Goal: Check status: Check status

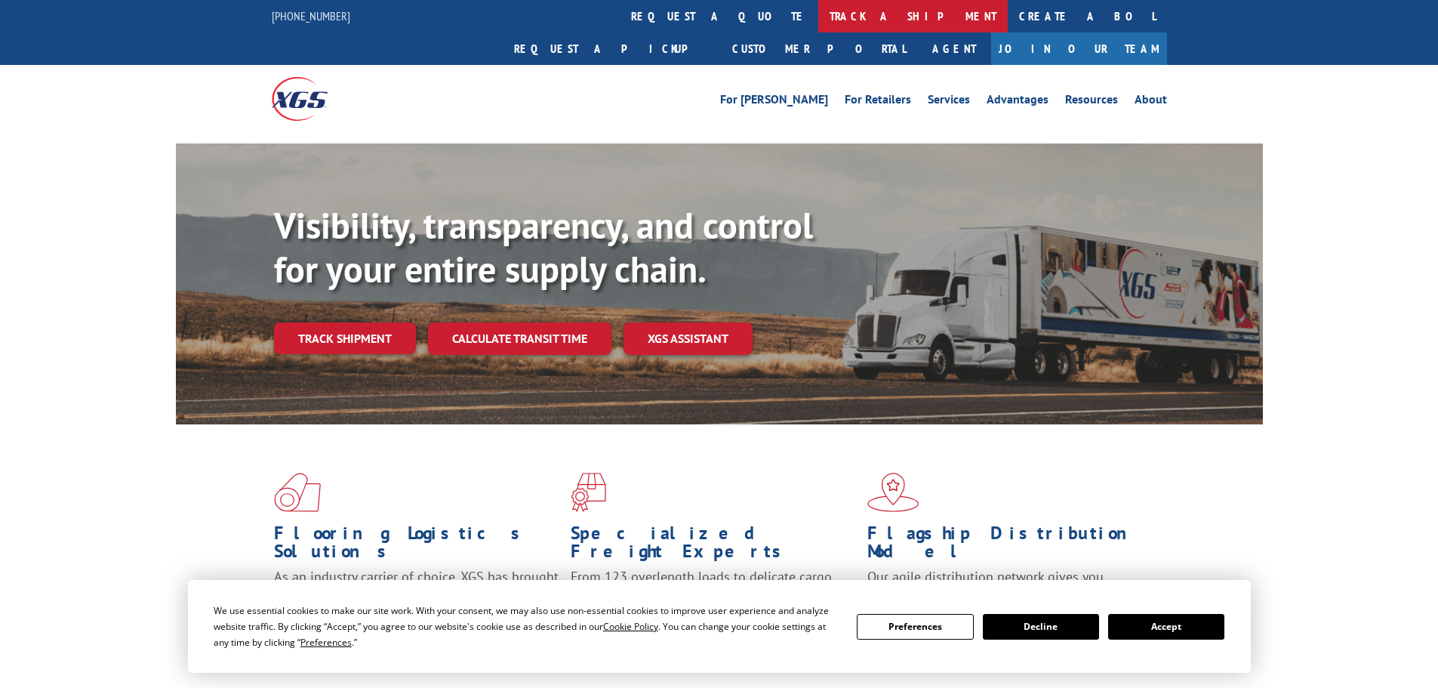
click at [818, 14] on link "track a shipment" at bounding box center [913, 16] width 190 height 32
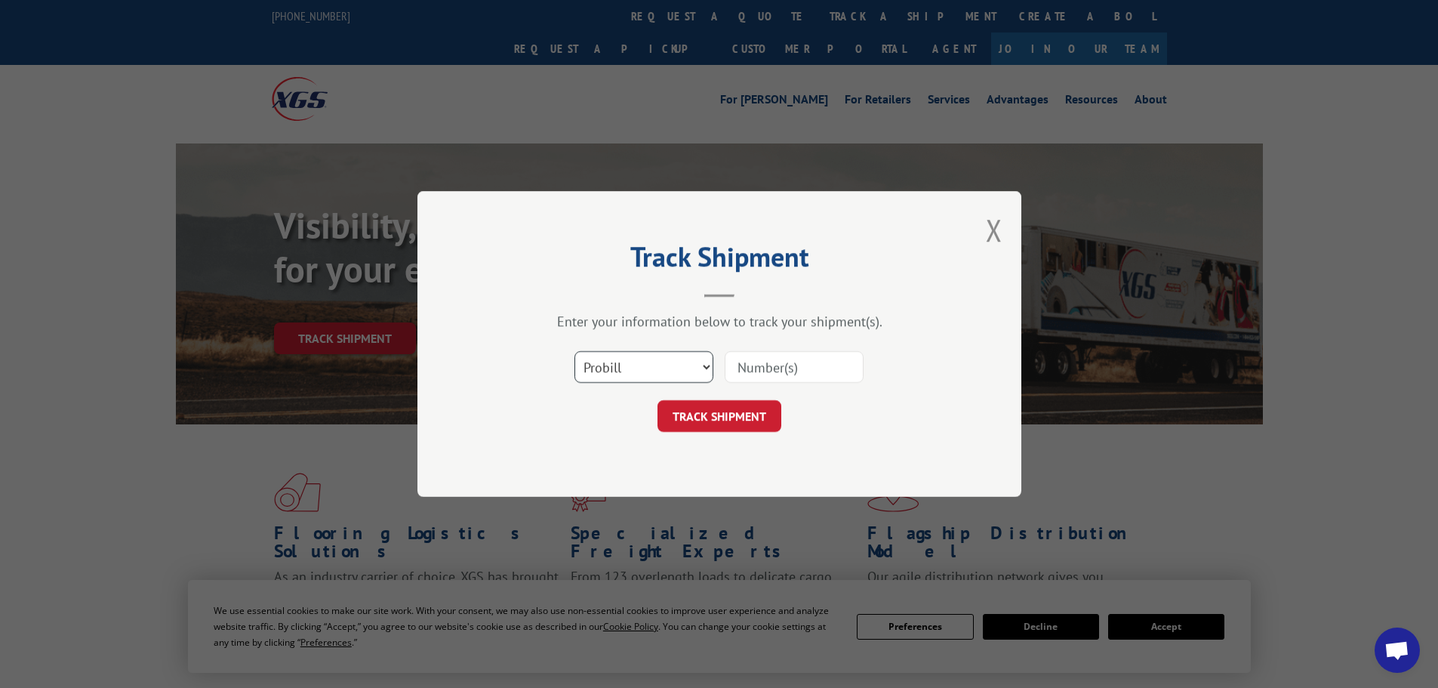
click at [663, 369] on select "Select category... Probill BOL PO" at bounding box center [644, 367] width 139 height 32
select select "po"
click at [575, 351] on select "Select category... Probill BOL PO" at bounding box center [644, 367] width 139 height 32
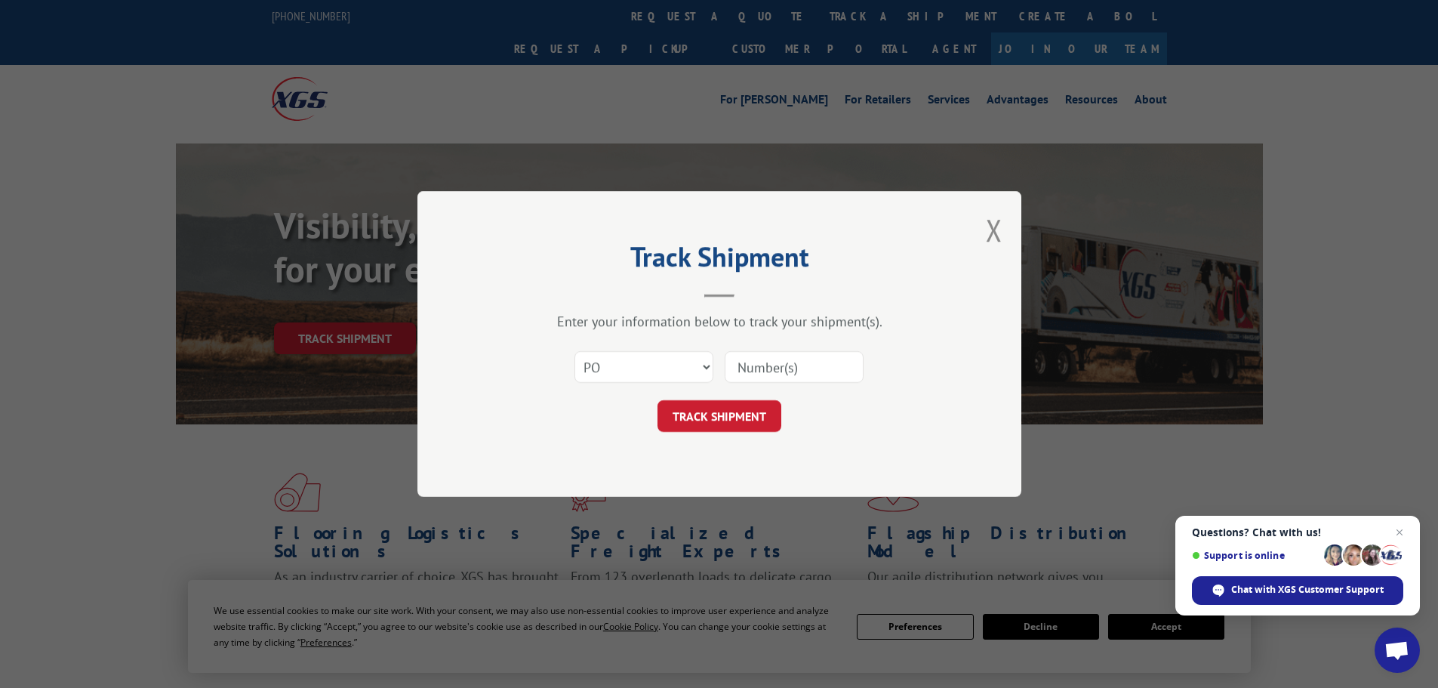
click at [789, 361] on input at bounding box center [794, 367] width 139 height 32
paste input "09523878"
type input "09523878"
click at [756, 422] on button "TRACK SHIPMENT" at bounding box center [720, 416] width 124 height 32
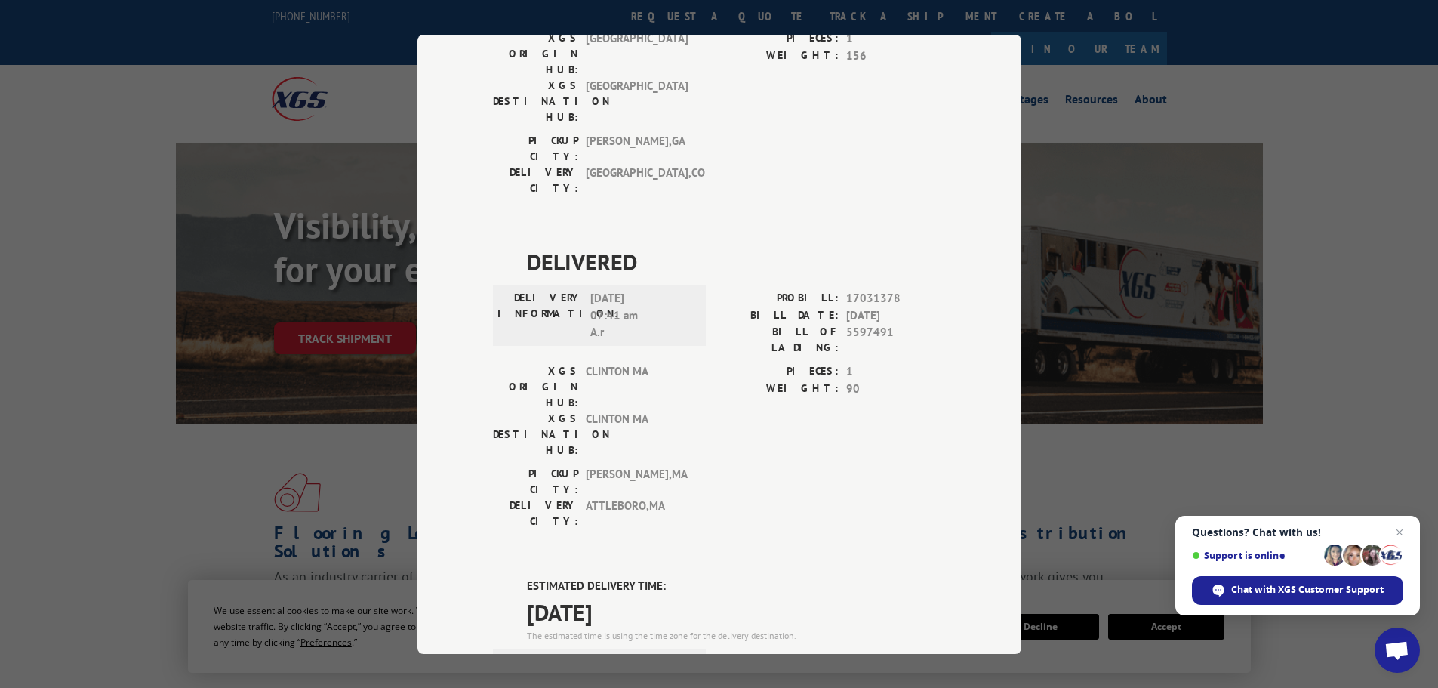
scroll to position [21, 0]
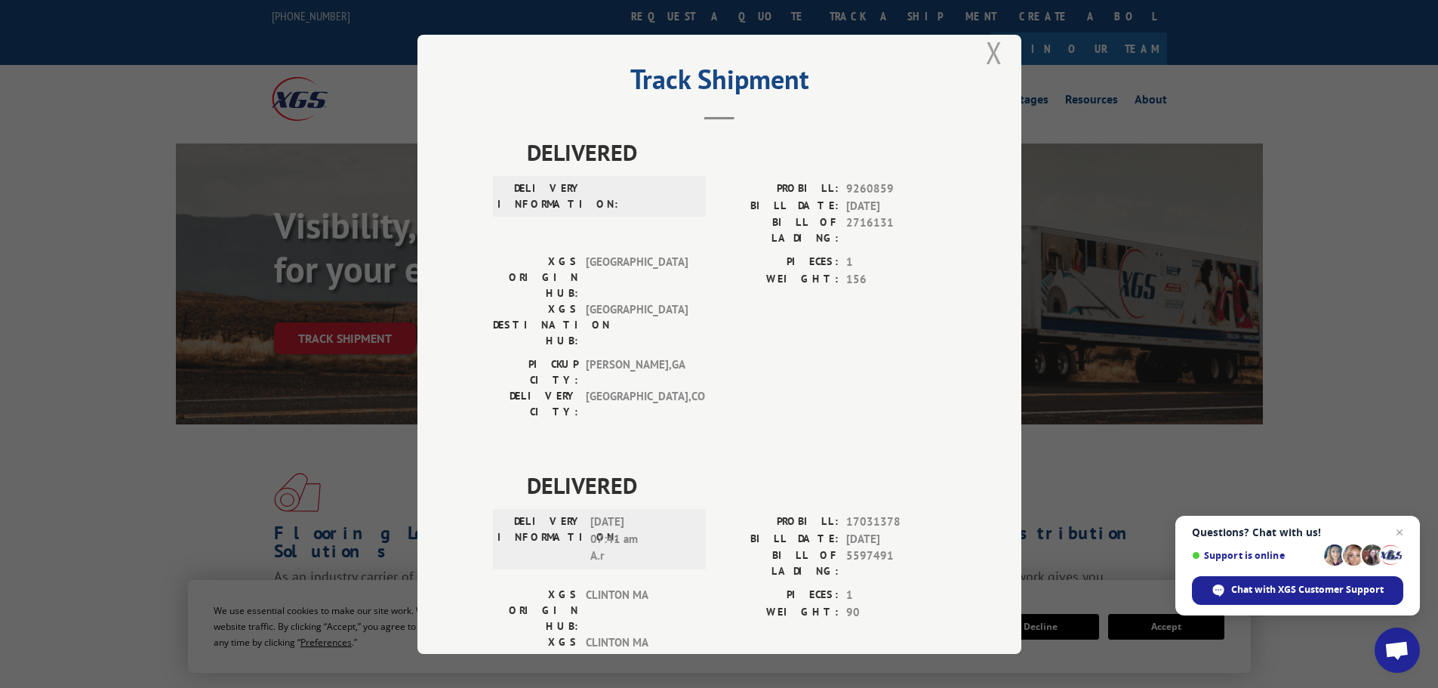
drag, startPoint x: 992, startPoint y: 48, endPoint x: 847, endPoint y: 0, distance: 152.8
click at [991, 48] on button "Close modal" at bounding box center [994, 52] width 17 height 40
